Goal: Task Accomplishment & Management: Use online tool/utility

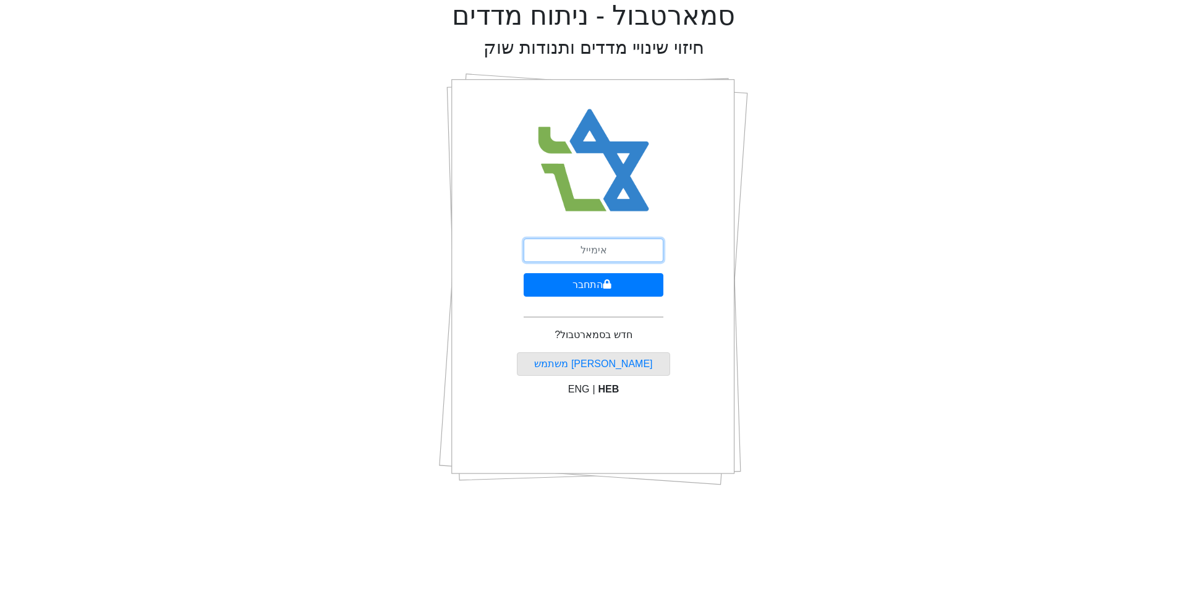
click at [555, 246] on input "email" at bounding box center [594, 250] width 140 height 23
type input "ם"
type input "[EMAIL_ADDRESS][DOMAIN_NAME]"
click at [605, 290] on button "התחבר" at bounding box center [594, 284] width 140 height 23
click at [526, 273] on button "התחבר" at bounding box center [594, 284] width 137 height 23
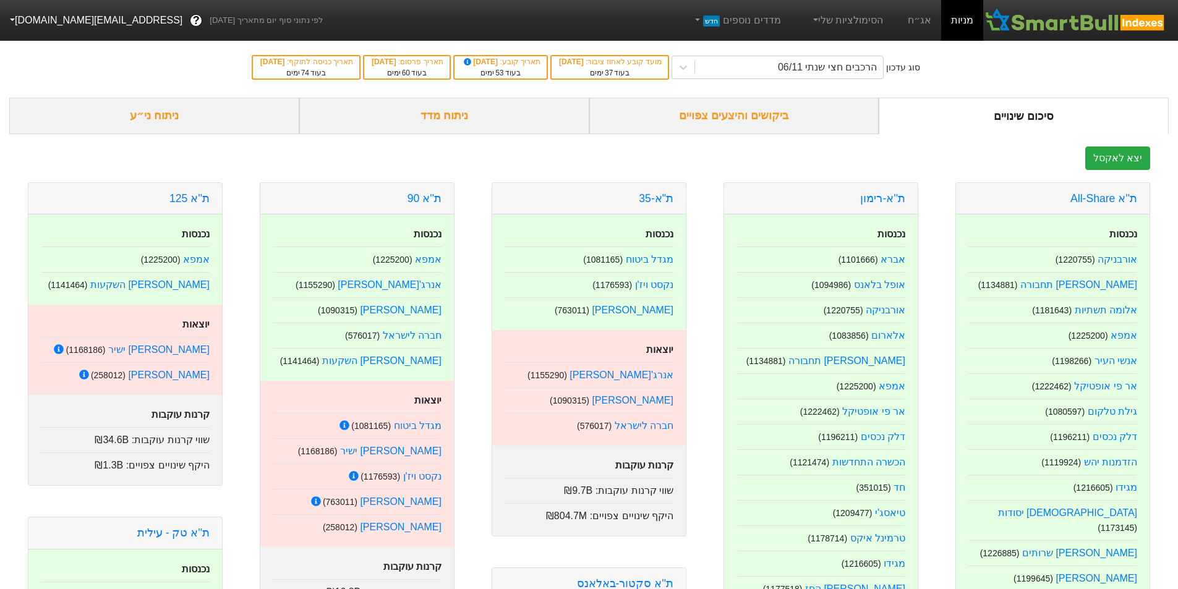
click at [813, 117] on div "ביקושים והיצעים צפויים" at bounding box center [734, 116] width 290 height 36
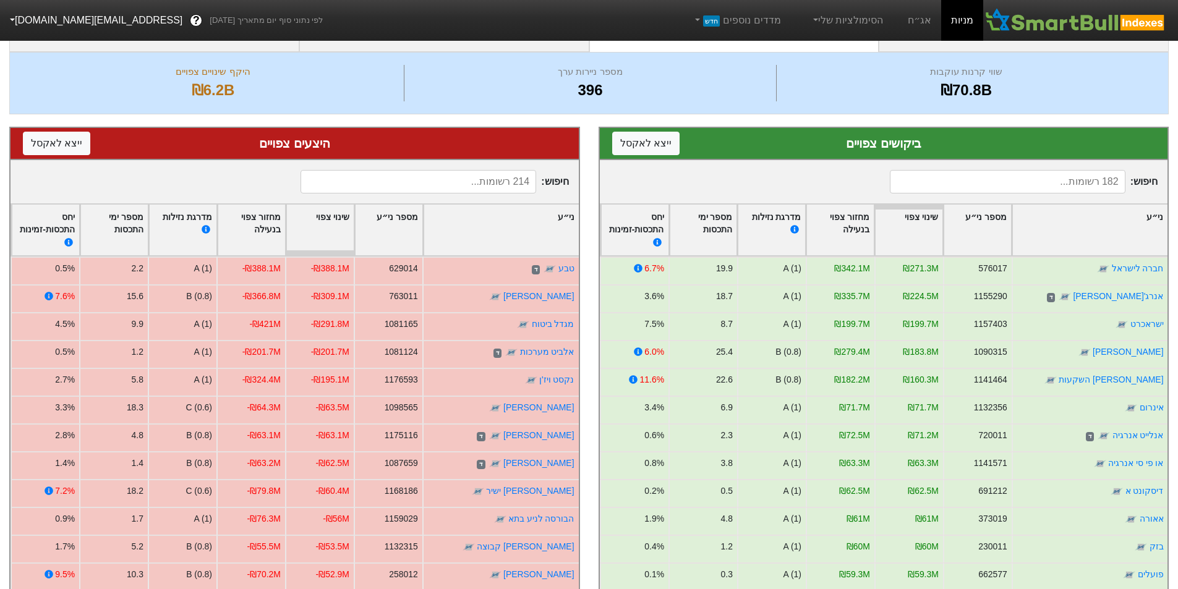
scroll to position [62, 0]
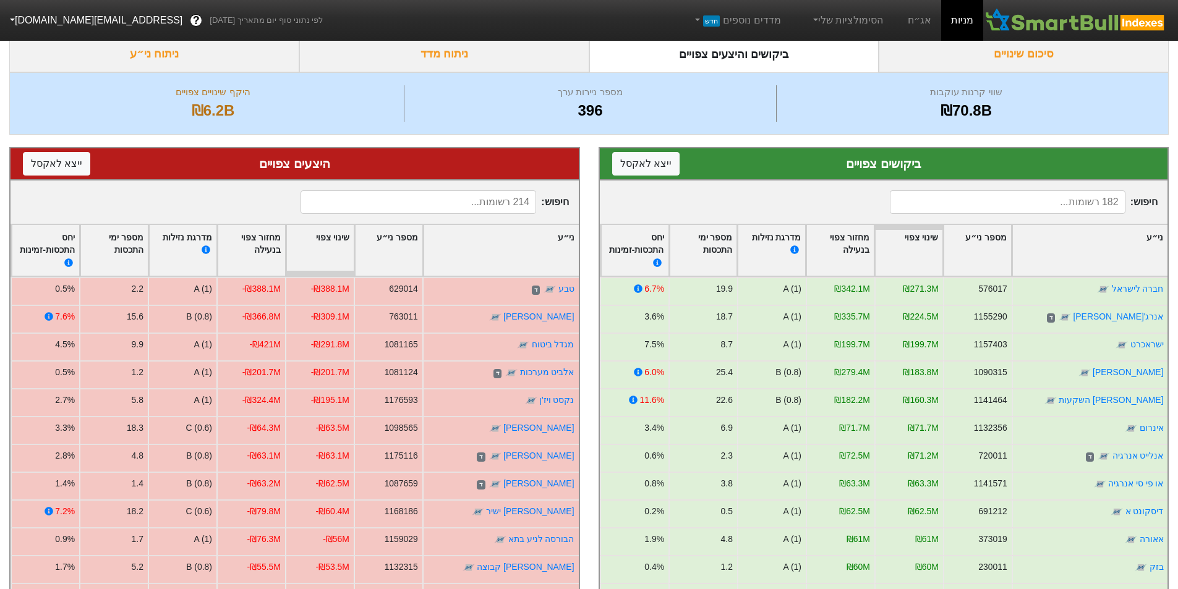
click at [506, 198] on input at bounding box center [419, 201] width 236 height 23
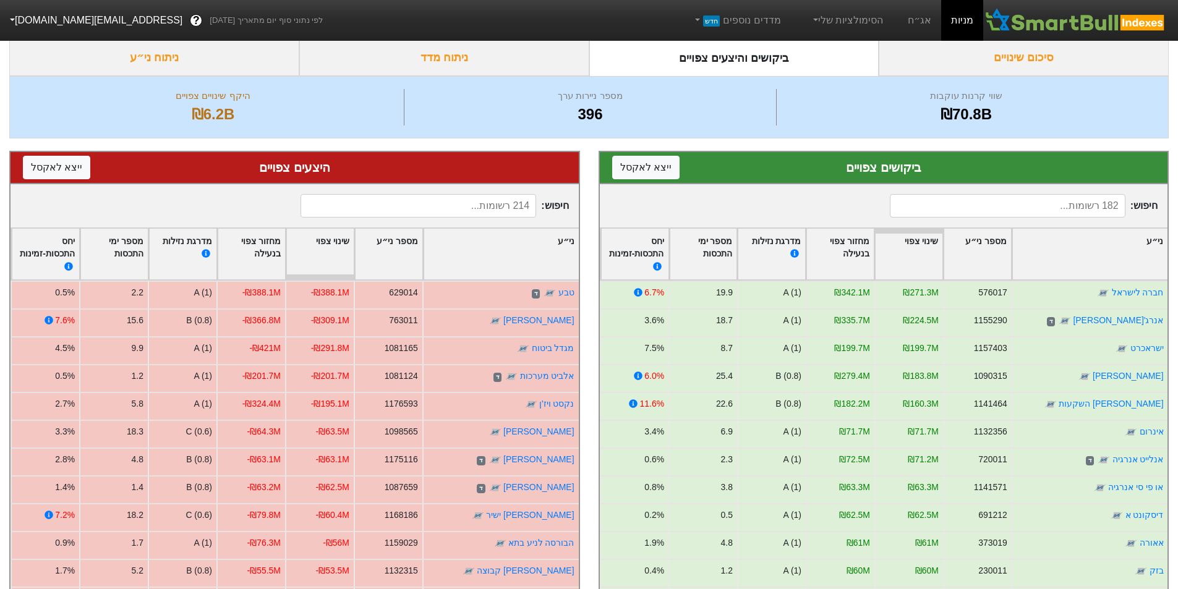
scroll to position [0, 0]
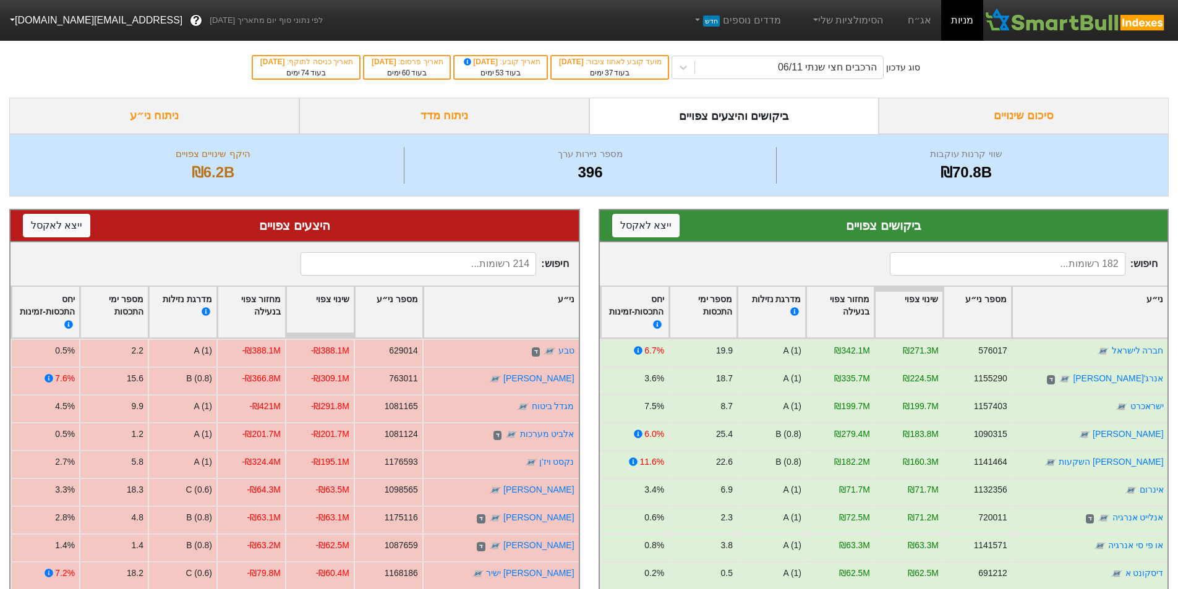
click at [1078, 263] on input at bounding box center [1008, 263] width 236 height 23
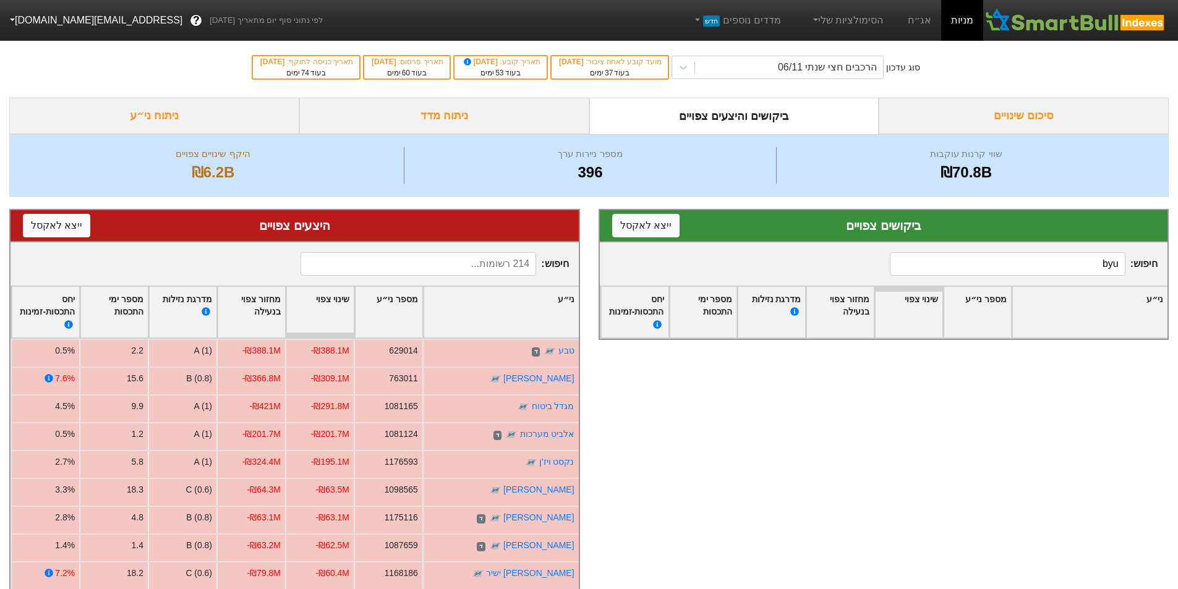
click at [1078, 263] on input "byu" at bounding box center [1008, 263] width 236 height 23
type input "נטו"
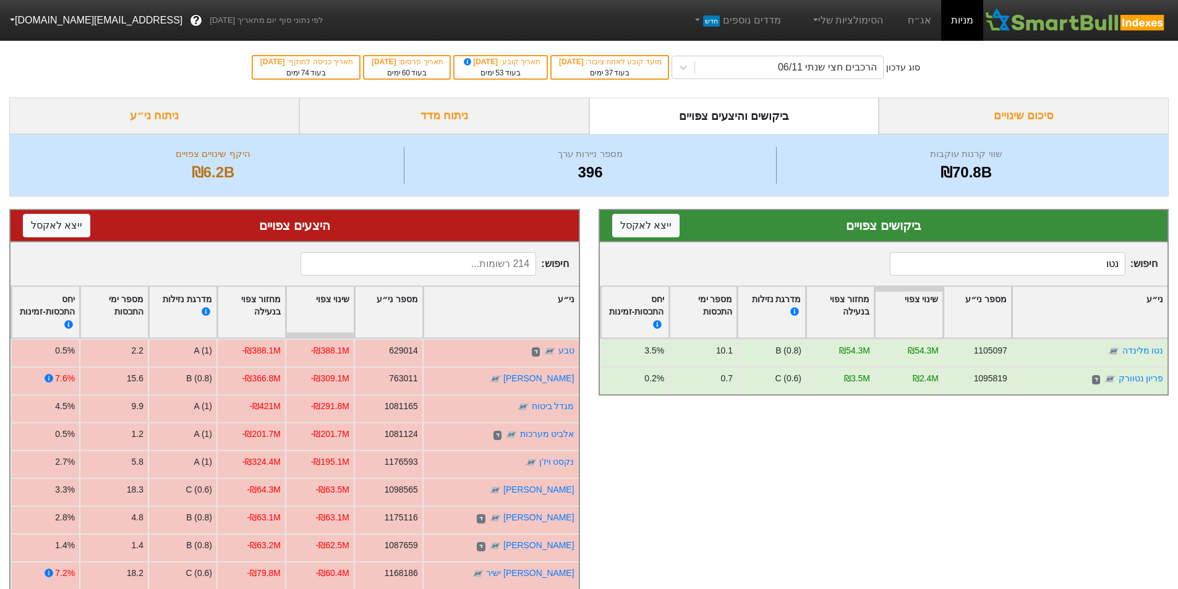
click at [1078, 263] on input "נטו" at bounding box center [1008, 263] width 236 height 23
